Goal: Navigation & Orientation: Understand site structure

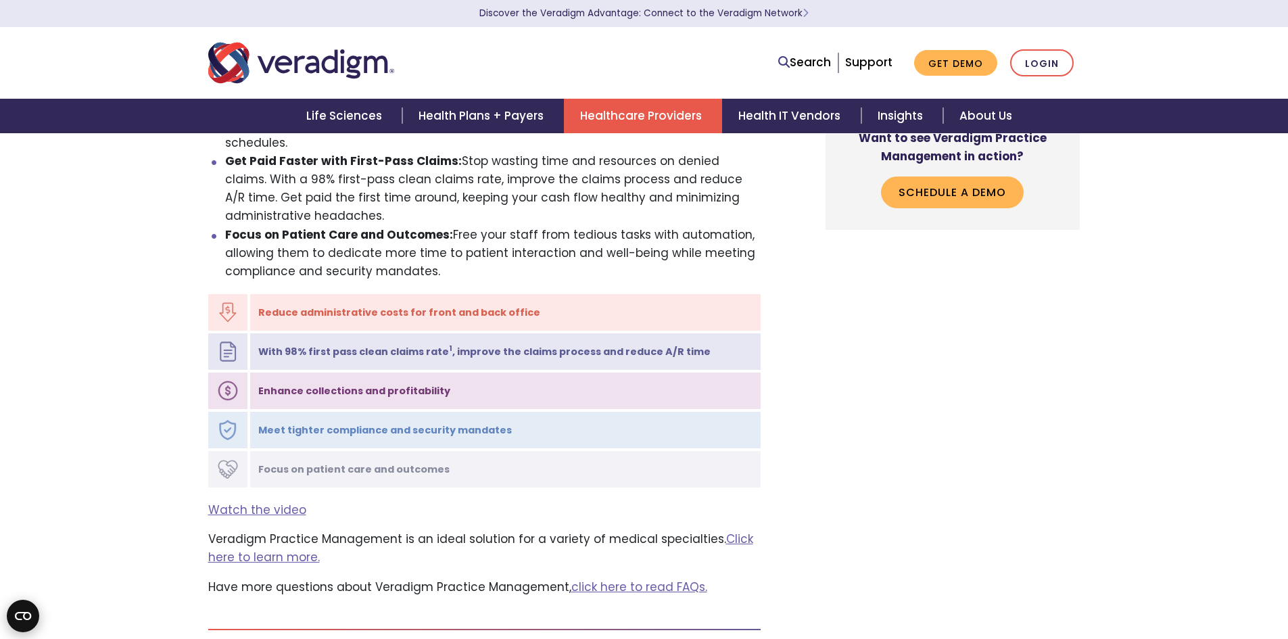
click at [21, 601] on circle "Open CMP widget" at bounding box center [23, 616] width 32 height 32
click at [21, 615] on circle "Open CMP widget" at bounding box center [23, 616] width 32 height 32
click at [24, 619] on icon "Open CMP widget" at bounding box center [23, 616] width 16 height 8
click at [21, 589] on button "Open accessiBe: accessibility options, statement and help" at bounding box center [24, 578] width 34 height 34
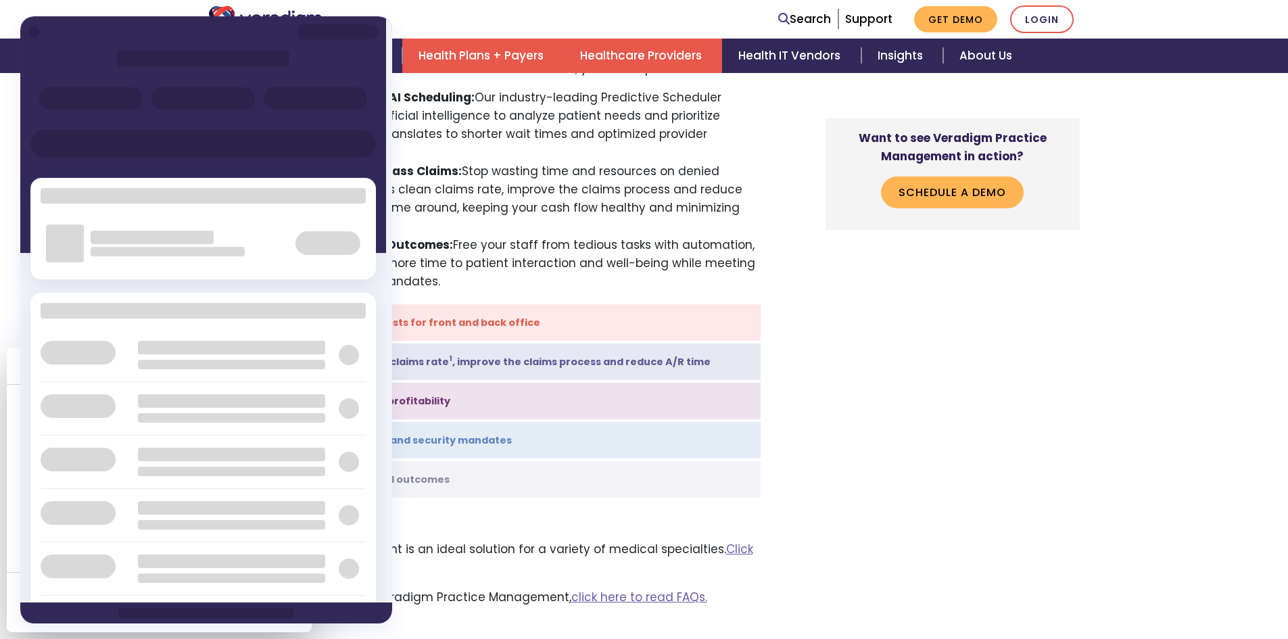
scroll to position [1404, 0]
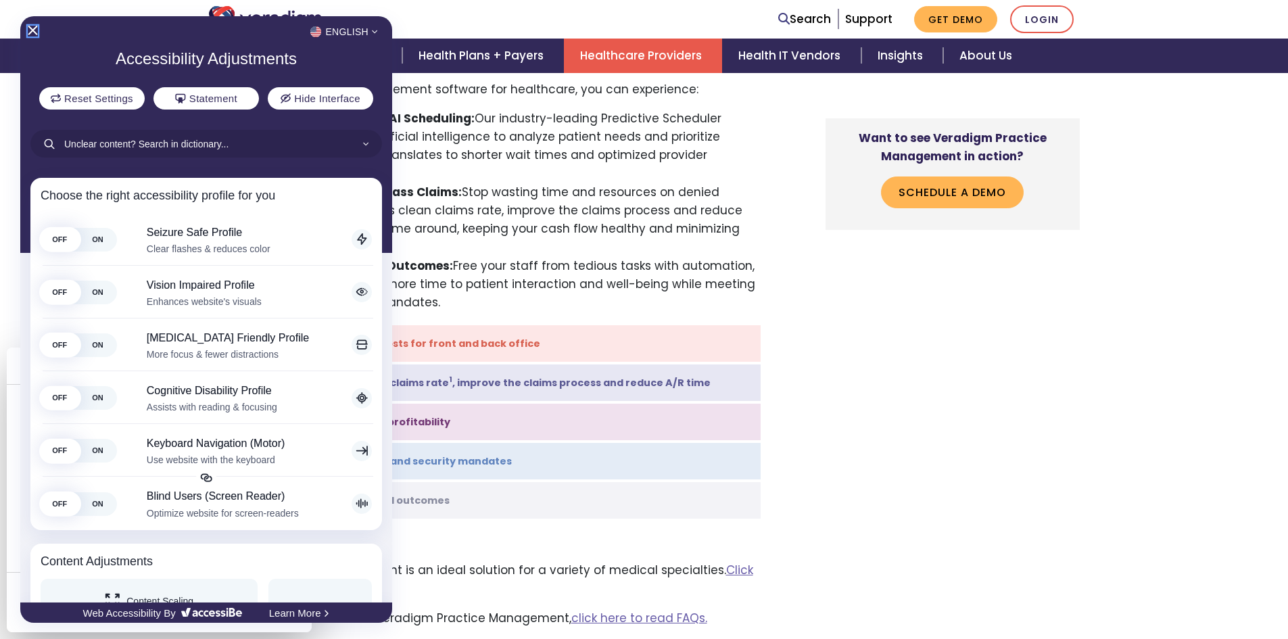
click at [31, 31] on icon "Close Accessibility Interface" at bounding box center [32, 30] width 9 height 9
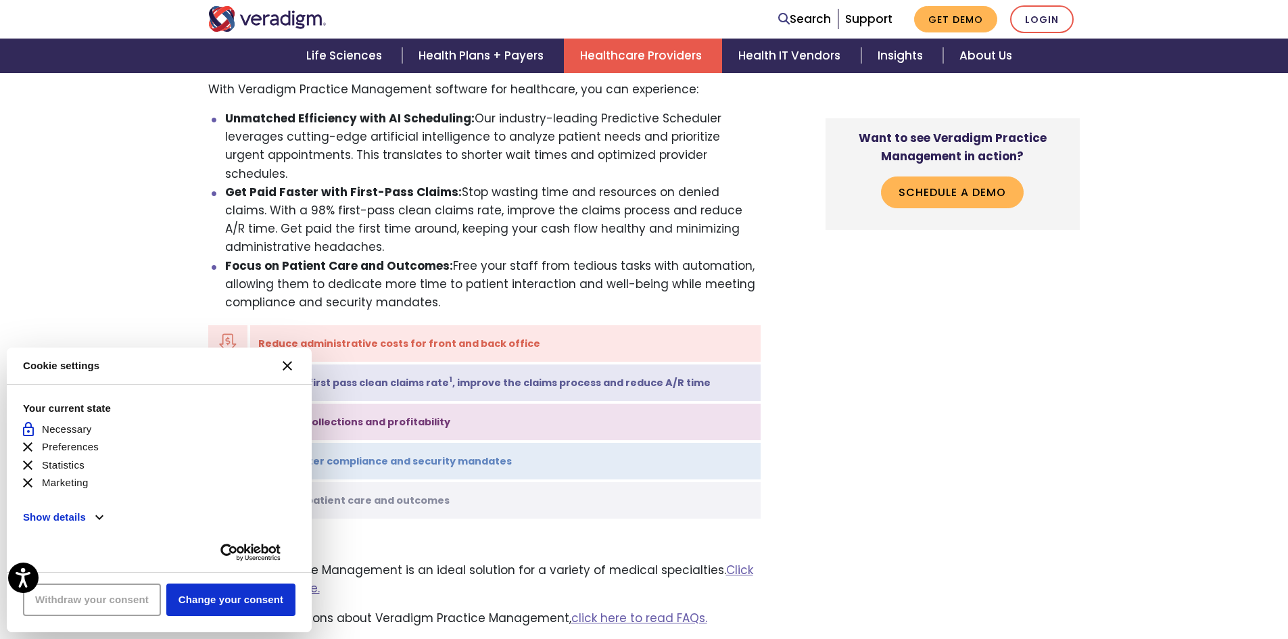
click at [289, 365] on icon "Close CMP widget" at bounding box center [287, 365] width 9 height 9
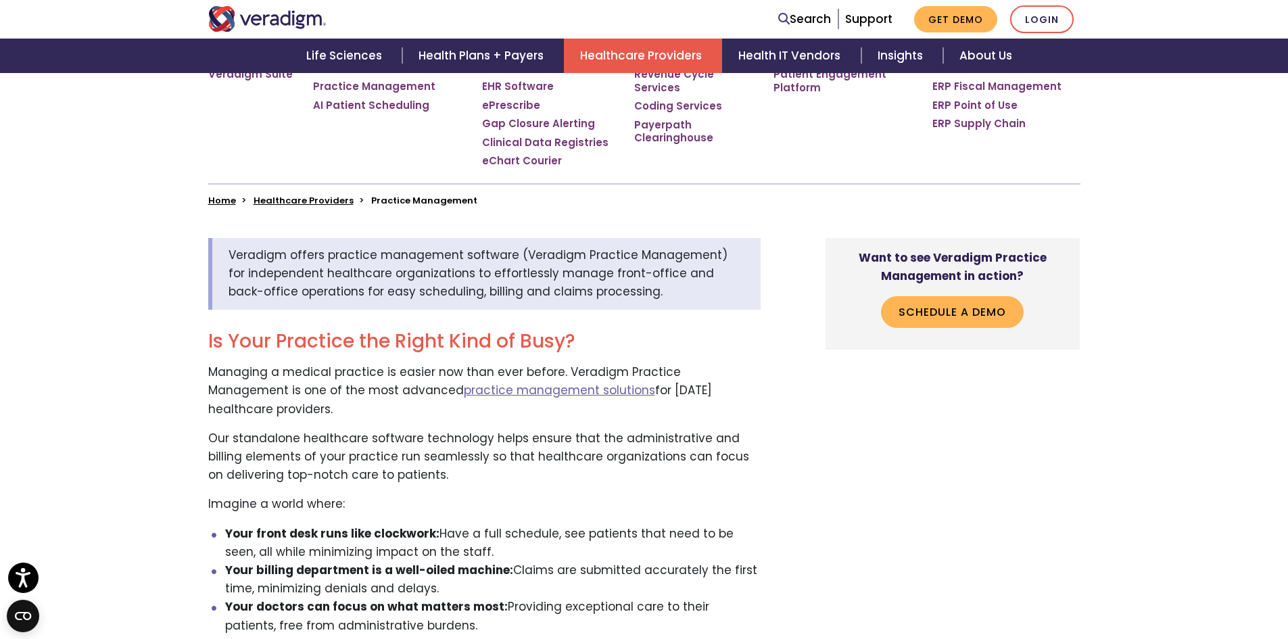
scroll to position [330, 0]
